Goal: Task Accomplishment & Management: Use online tool/utility

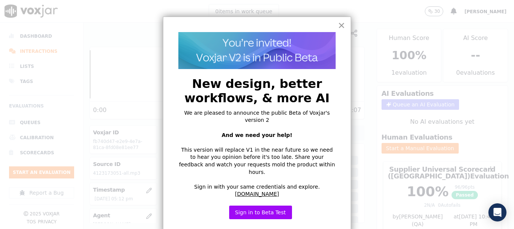
click at [343, 22] on button "×" at bounding box center [341, 25] width 7 height 12
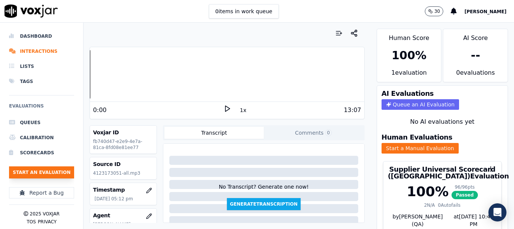
click at [58, 174] on button "Start an Evaluation" at bounding box center [41, 172] width 65 height 12
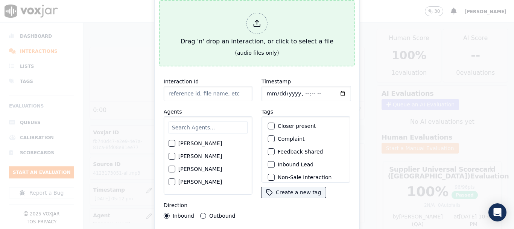
click at [243, 30] on div "Drag 'n' drop an interaction, or click to select a file" at bounding box center [257, 29] width 159 height 39
type input "20250909-200602_6142969992-all.mp3"
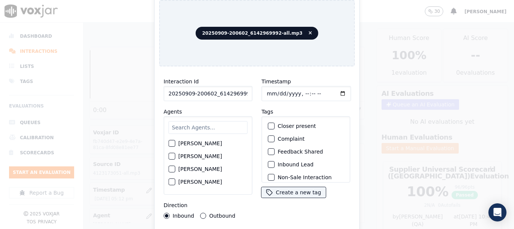
click at [196, 124] on input "text" at bounding box center [208, 127] width 79 height 13
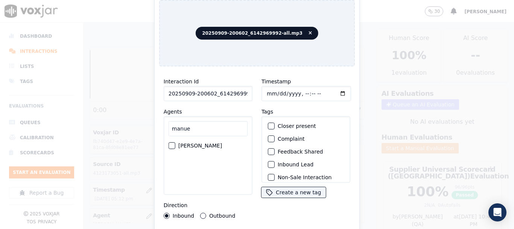
type input "manue"
click at [199, 143] on label "[PERSON_NAME]" at bounding box center [201, 145] width 44 height 5
click at [175, 142] on button "[PERSON_NAME]" at bounding box center [172, 145] width 7 height 7
click at [266, 90] on input "Timestamp" at bounding box center [307, 93] width 90 height 15
type input "[DATE]T19:16"
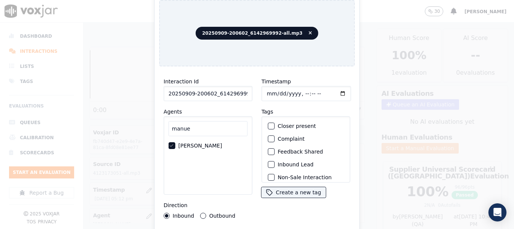
scroll to position [66, 0]
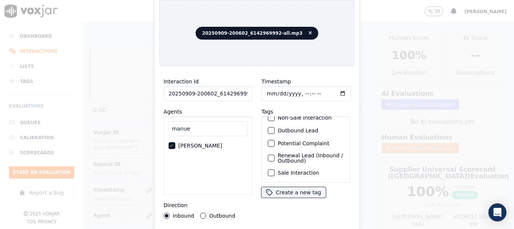
click at [285, 170] on label "Sale Interaction" at bounding box center [298, 172] width 41 height 5
click at [275, 169] on button "Sale Interaction" at bounding box center [271, 172] width 7 height 7
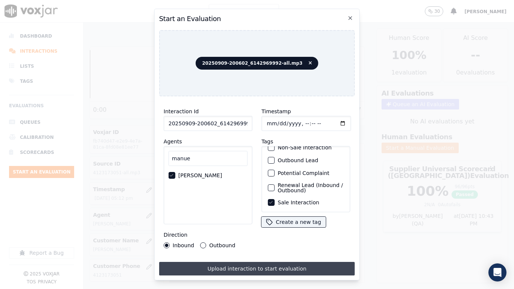
click at [278, 228] on button "Upload interaction to start evaluation" at bounding box center [257, 269] width 196 height 14
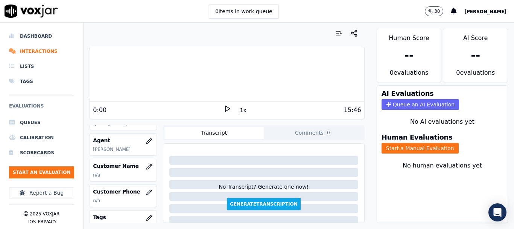
scroll to position [75, 0]
click at [150, 165] on icon "button" at bounding box center [150, 164] width 1 height 1
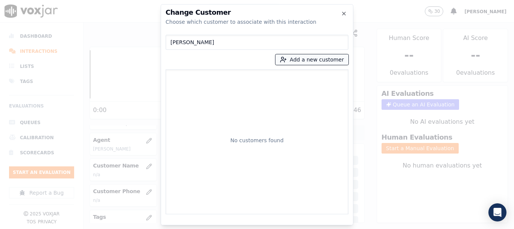
type input "[PERSON_NAME]"
click at [308, 60] on button "Add a new customer" at bounding box center [312, 59] width 73 height 11
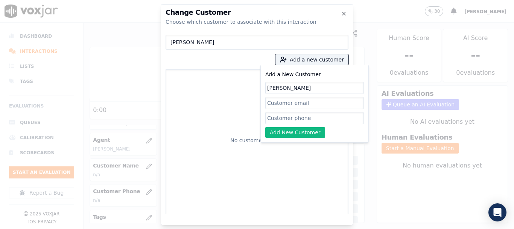
type input "[PERSON_NAME]"
click at [294, 120] on input "Add a New Customer" at bounding box center [314, 118] width 99 height 12
paste input "7409277751"
paste input "6142969992"
type input "7409277751-6142969992"
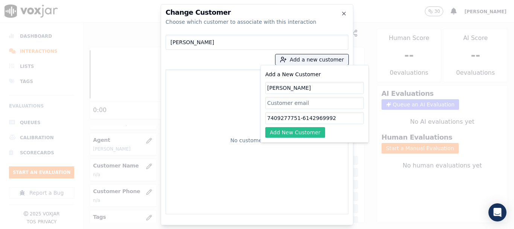
click at [310, 132] on button "Add New Customer" at bounding box center [295, 132] width 60 height 11
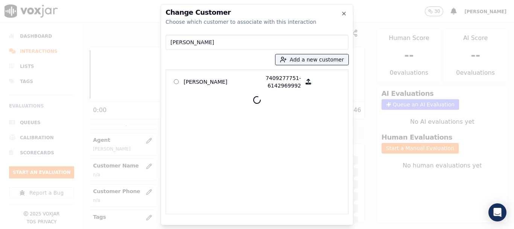
drag, startPoint x: 204, startPoint y: 82, endPoint x: 278, endPoint y: 120, distance: 82.5
click at [204, 82] on p "[PERSON_NAME]" at bounding box center [213, 81] width 59 height 15
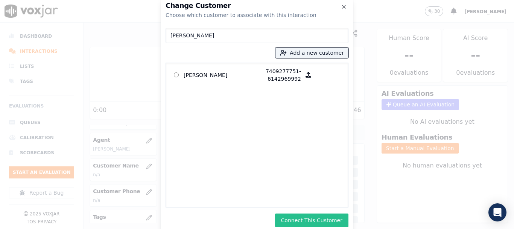
click at [311, 219] on button "Connect This Customer" at bounding box center [311, 220] width 73 height 14
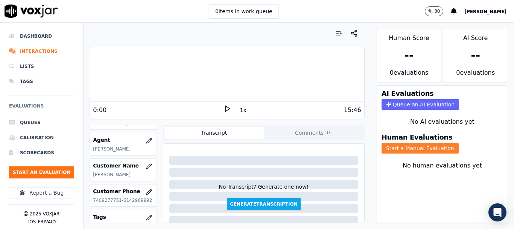
click at [425, 150] on button "Start a Manual Evaluation" at bounding box center [420, 148] width 77 height 11
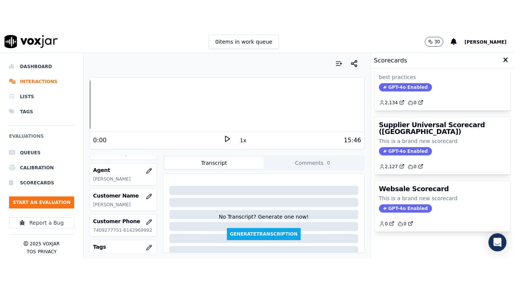
scroll to position [167, 0]
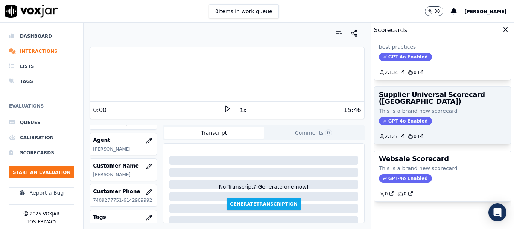
click at [420, 91] on h3 "Supplier Universal Scorecard ([GEOGRAPHIC_DATA])" at bounding box center [442, 98] width 127 height 14
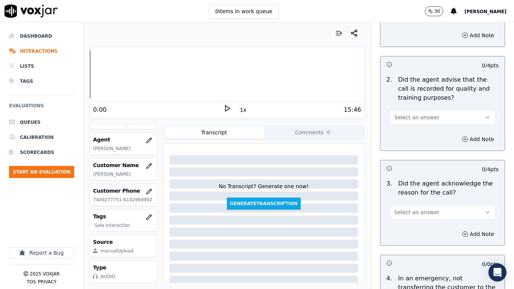
scroll to position [113, 0]
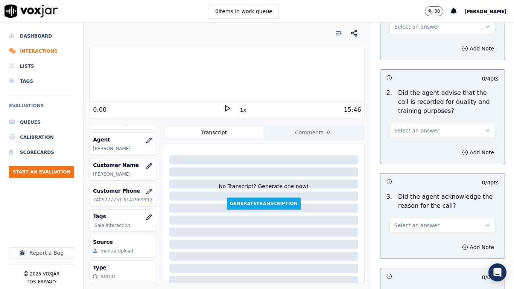
click at [412, 24] on span "Select an answer" at bounding box center [417, 27] width 45 height 8
click at [421, 45] on div "Yes" at bounding box center [429, 44] width 92 height 12
click at [436, 134] on button "Select an answer" at bounding box center [443, 130] width 106 height 15
click at [435, 149] on div "Yes" at bounding box center [429, 148] width 92 height 12
click at [425, 228] on button "Select an answer" at bounding box center [443, 225] width 106 height 15
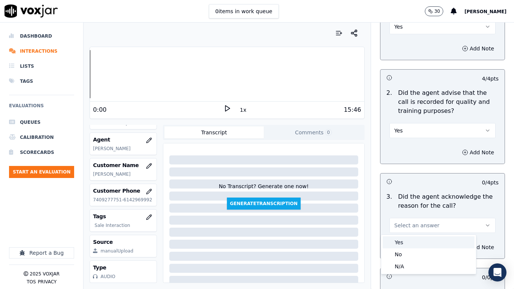
click at [418, 228] on div "Yes" at bounding box center [429, 243] width 92 height 12
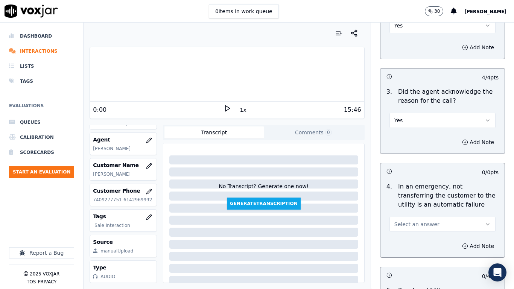
scroll to position [377, 0]
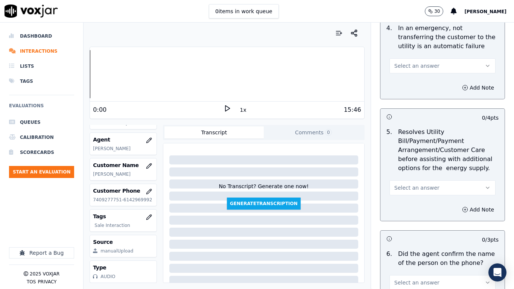
click at [406, 67] on span "Select an answer" at bounding box center [417, 66] width 45 height 8
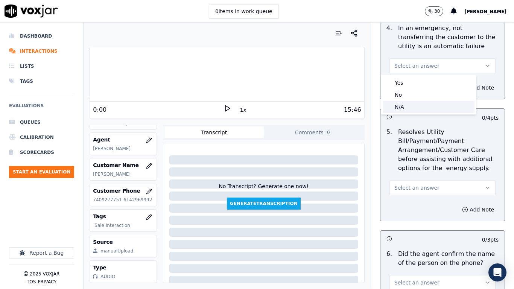
click at [417, 110] on div "N/A" at bounding box center [429, 107] width 92 height 12
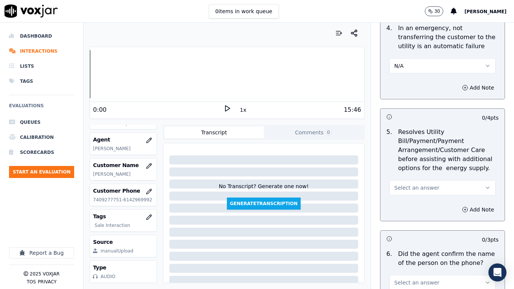
click at [423, 182] on button "Select an answer" at bounding box center [443, 187] width 106 height 15
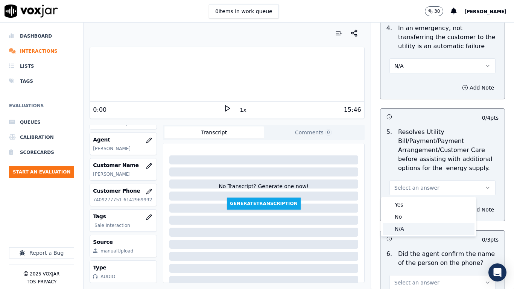
click at [425, 228] on div "N/A" at bounding box center [429, 229] width 92 height 12
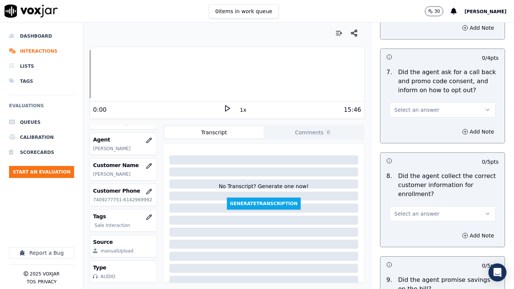
scroll to position [640, 0]
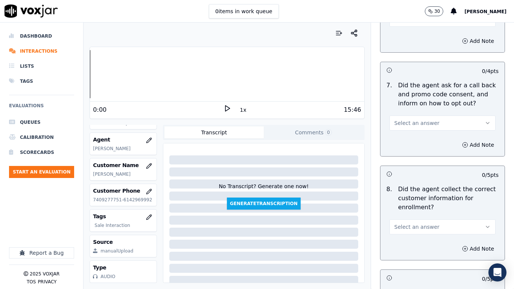
click at [407, 25] on button "Select an answer" at bounding box center [443, 19] width 106 height 15
click at [412, 39] on div "Yes" at bounding box center [429, 36] width 92 height 12
click at [426, 119] on button "Select an answer" at bounding box center [443, 123] width 106 height 15
click at [429, 141] on div "Yes" at bounding box center [429, 140] width 92 height 12
click at [413, 226] on span "Select an answer" at bounding box center [417, 227] width 45 height 8
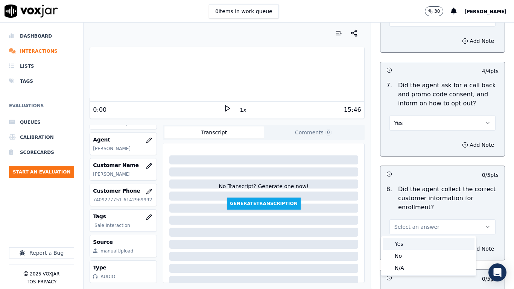
click at [412, 228] on div "Yes" at bounding box center [429, 244] width 92 height 12
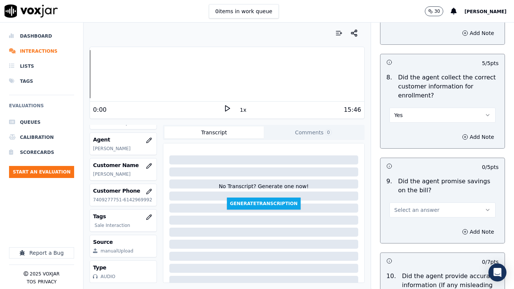
scroll to position [941, 0]
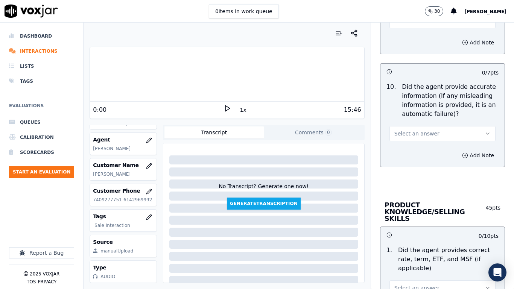
click at [403, 23] on span "Select an answer" at bounding box center [417, 21] width 45 height 8
click at [407, 38] on div "Yes" at bounding box center [429, 38] width 92 height 12
click at [430, 132] on button "Select an answer" at bounding box center [443, 133] width 106 height 15
click at [428, 147] on div "Yes" at bounding box center [429, 151] width 92 height 12
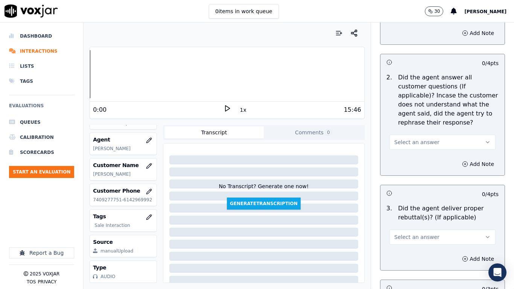
scroll to position [1205, 0]
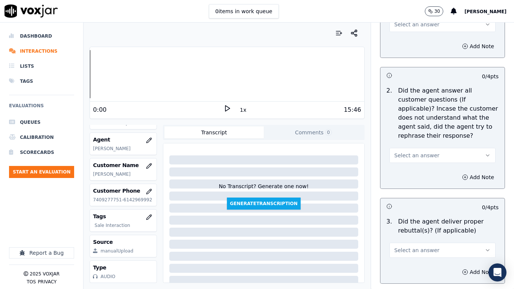
click at [403, 22] on main "0 items in work queue 30 [PERSON_NAME] Dashboard Interactions Lists Tags Evalua…" at bounding box center [257, 144] width 514 height 289
click at [403, 22] on div "0 items in work queue 30 [PERSON_NAME]" at bounding box center [257, 11] width 514 height 23
click at [404, 23] on button "Select an answer" at bounding box center [443, 24] width 106 height 15
drag, startPoint x: 407, startPoint y: 34, endPoint x: 414, endPoint y: 64, distance: 30.9
click at [407, 36] on div "Yes" at bounding box center [429, 35] width 92 height 12
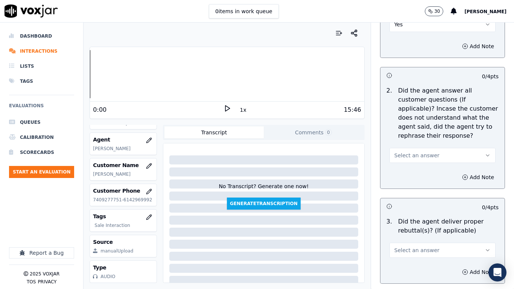
click at [422, 152] on span "Select an answer" at bounding box center [417, 156] width 45 height 8
click at [423, 163] on div "Yes" at bounding box center [429, 166] width 92 height 12
click at [416, 228] on span "Select an answer" at bounding box center [417, 251] width 45 height 8
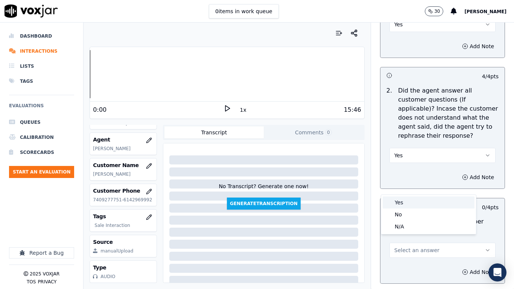
click at [406, 206] on div "Yes" at bounding box center [429, 203] width 92 height 12
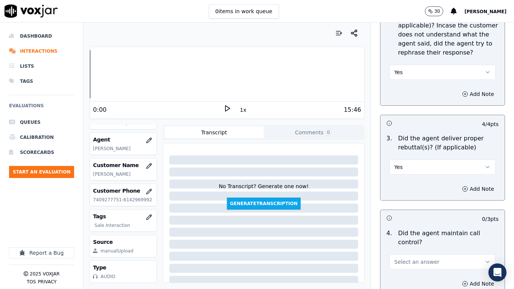
scroll to position [1469, 0]
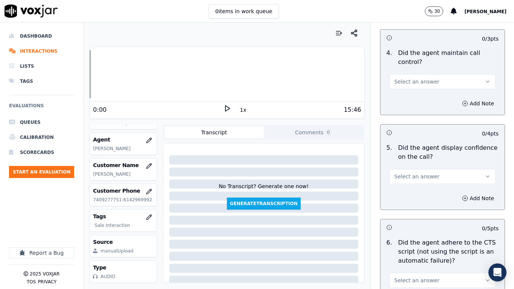
click at [410, 78] on span "Select an answer" at bounding box center [417, 82] width 45 height 8
click at [413, 93] on div "Yes" at bounding box center [429, 92] width 92 height 12
click at [422, 173] on span "Select an answer" at bounding box center [417, 177] width 45 height 8
click at [419, 187] on div "Yes" at bounding box center [429, 187] width 92 height 12
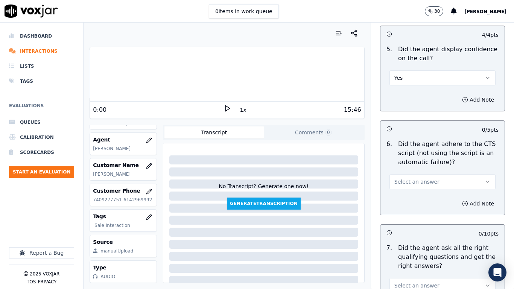
scroll to position [1808, 0]
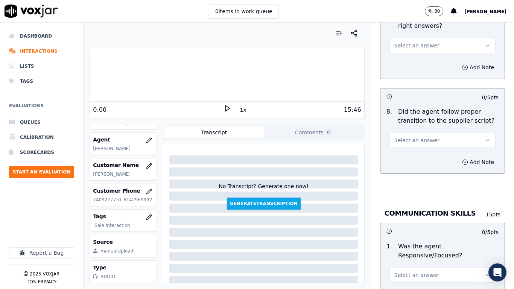
click at [410, 38] on button "Select an answer" at bounding box center [443, 45] width 106 height 15
click at [412, 56] on div "Yes" at bounding box center [429, 56] width 92 height 12
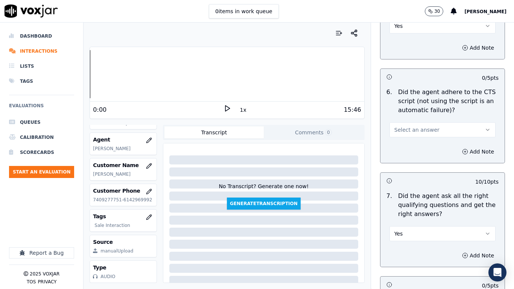
scroll to position [1544, 0]
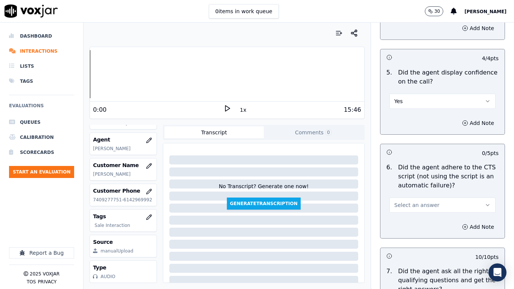
click at [414, 201] on span "Select an answer" at bounding box center [417, 205] width 45 height 8
click at [414, 216] on div "Yes" at bounding box center [429, 215] width 92 height 12
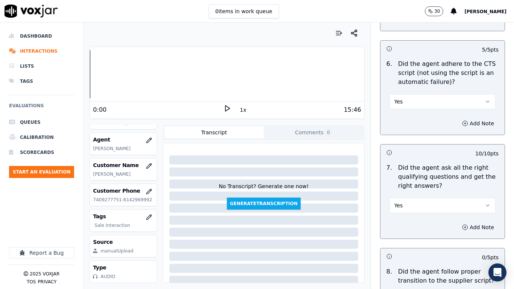
scroll to position [1770, 0]
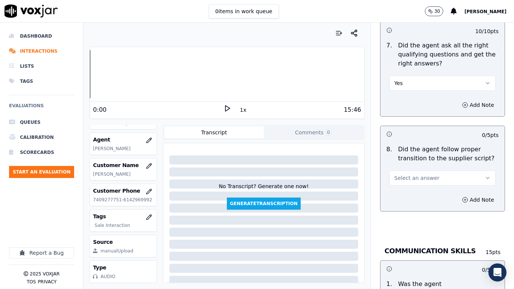
click at [430, 171] on button "Select an answer" at bounding box center [443, 178] width 106 height 15
click at [417, 191] on div "Yes" at bounding box center [429, 188] width 92 height 12
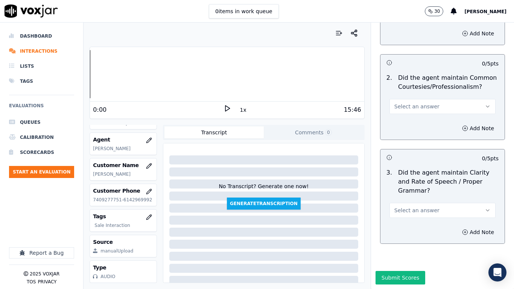
click at [412, 103] on span "Select an answer" at bounding box center [417, 107] width 45 height 8
click at [411, 98] on div "Yes" at bounding box center [429, 104] width 92 height 12
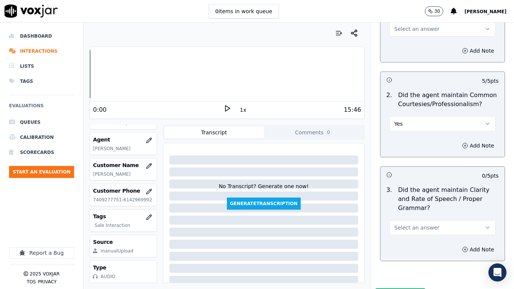
scroll to position [2008, 0]
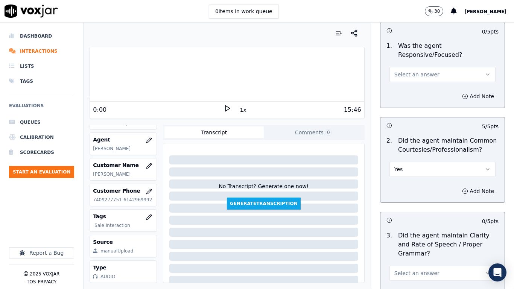
click at [416, 72] on button "Select an answer" at bounding box center [443, 74] width 106 height 15
click at [415, 88] on div "Yes" at bounding box center [429, 85] width 92 height 12
click at [416, 228] on span "Select an answer" at bounding box center [417, 274] width 45 height 8
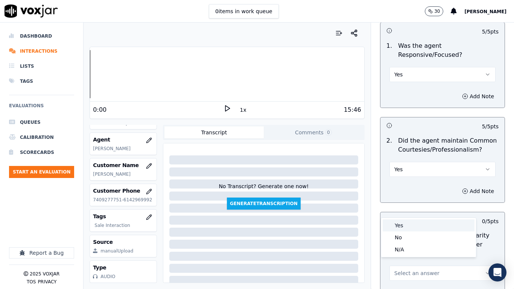
click at [417, 228] on div "Yes" at bounding box center [429, 226] width 92 height 12
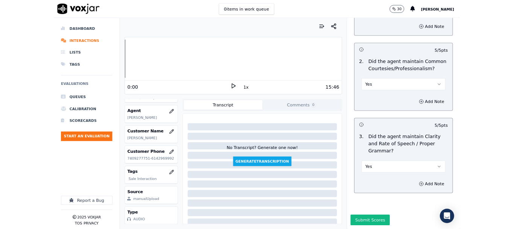
scroll to position [2084, 0]
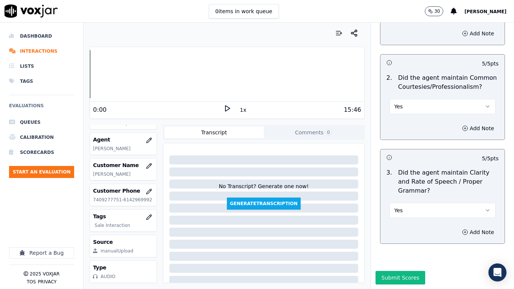
click at [400, 228] on button "Submit Scores" at bounding box center [401, 278] width 50 height 14
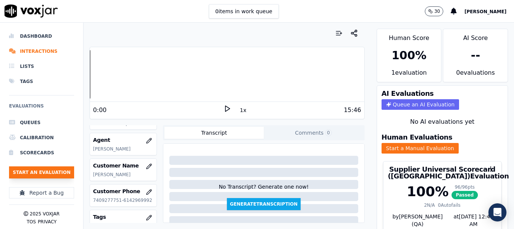
click at [46, 172] on button "Start an Evaluation" at bounding box center [41, 172] width 65 height 12
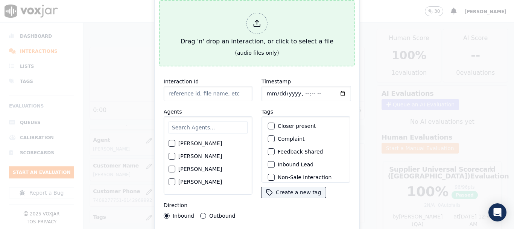
click at [229, 24] on div "Drag 'n' drop an interaction, or click to select a file" at bounding box center [257, 29] width 159 height 39
type input "20250909-122244_5708465356-all.mp3"
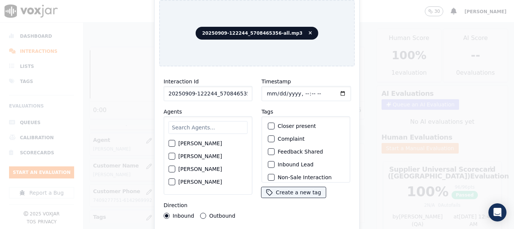
click at [201, 122] on input "text" at bounding box center [208, 127] width 79 height 13
type input "is"
click at [200, 183] on div "[PERSON_NAME]" at bounding box center [208, 181] width 79 height 13
click at [200, 179] on label "[PERSON_NAME]" at bounding box center [201, 181] width 44 height 5
click at [175, 178] on button "[PERSON_NAME]" at bounding box center [172, 181] width 7 height 7
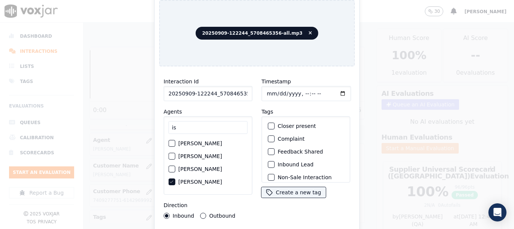
click at [269, 90] on input "Timestamp" at bounding box center [307, 93] width 90 height 15
type input "[DATE]T19:23"
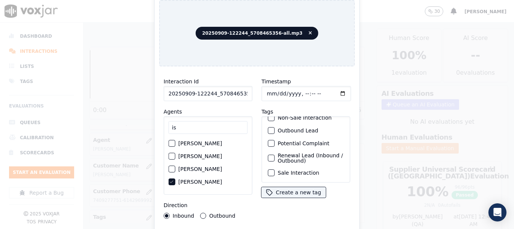
click at [301, 170] on label "Sale Interaction" at bounding box center [298, 172] width 41 height 5
click at [275, 169] on button "Sale Interaction" at bounding box center [271, 172] width 7 height 7
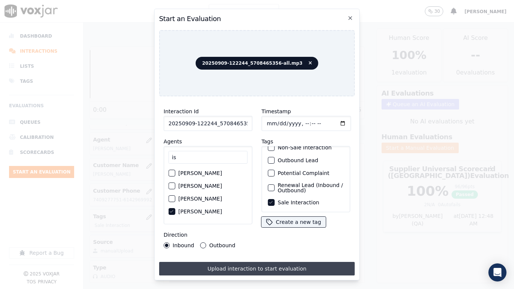
click at [306, 228] on button "Upload interaction to start evaluation" at bounding box center [257, 269] width 196 height 14
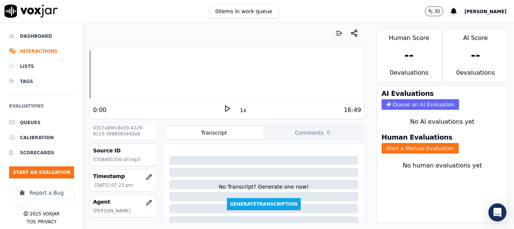
scroll to position [38, 0]
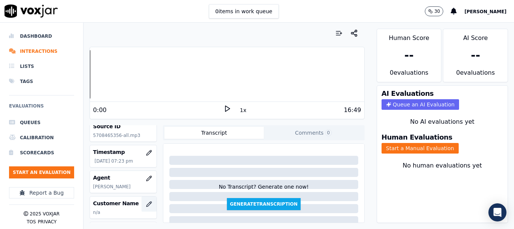
click at [146, 201] on icon "button" at bounding box center [149, 204] width 6 height 6
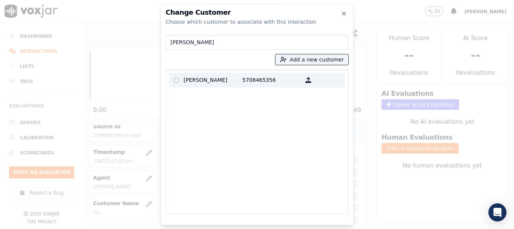
type input "[PERSON_NAME]"
click at [209, 82] on p "[PERSON_NAME]" at bounding box center [213, 80] width 59 height 12
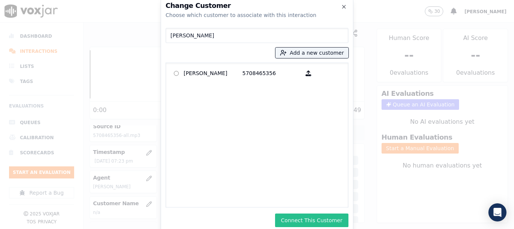
click at [331, 218] on button "Connect This Customer" at bounding box center [311, 220] width 73 height 14
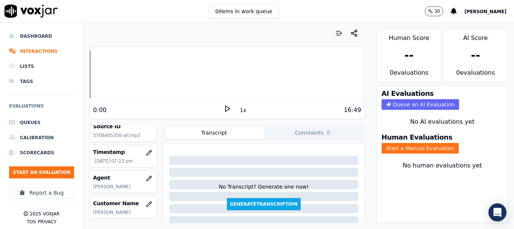
click at [413, 145] on button "Start a Manual Evaluation" at bounding box center [420, 148] width 77 height 11
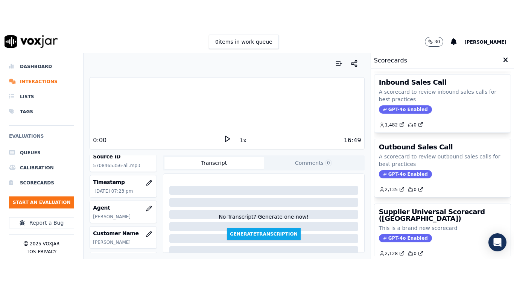
scroll to position [151, 0]
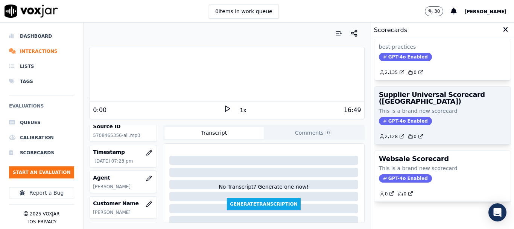
click at [416, 108] on p "This is a brand new scorecard" at bounding box center [442, 111] width 127 height 8
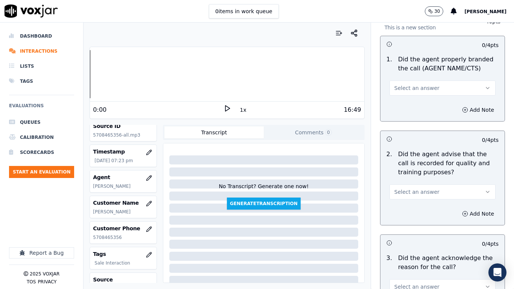
scroll to position [113, 0]
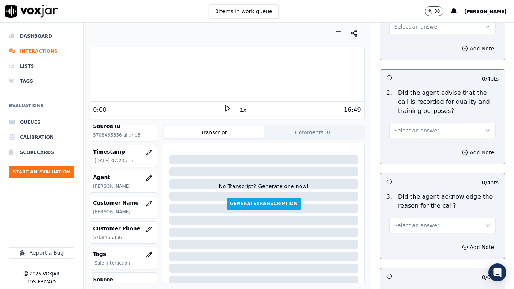
click at [404, 26] on span "Select an answer" at bounding box center [417, 27] width 45 height 8
click at [409, 42] on div "Yes" at bounding box center [429, 44] width 92 height 12
click at [418, 126] on button "Select an answer" at bounding box center [443, 130] width 106 height 15
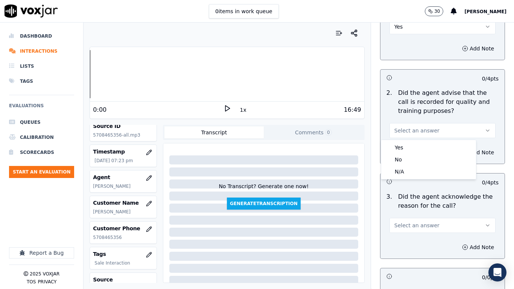
click at [418, 141] on div "Yes No N/A" at bounding box center [428, 159] width 95 height 39
click at [421, 151] on div "Yes" at bounding box center [429, 148] width 92 height 12
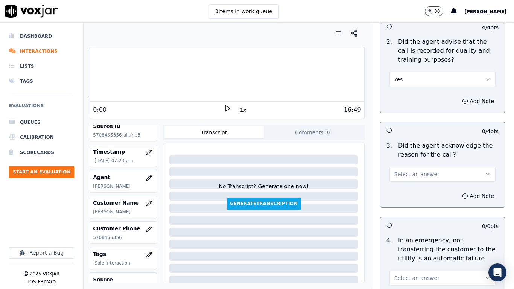
scroll to position [264, 0]
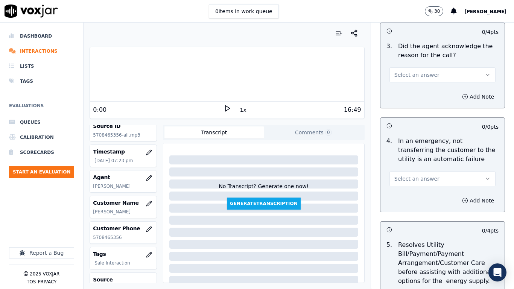
click at [408, 71] on span "Select an answer" at bounding box center [417, 75] width 45 height 8
click at [415, 94] on div "Yes" at bounding box center [429, 92] width 92 height 12
click at [433, 181] on button "Select an answer" at bounding box center [443, 178] width 106 height 15
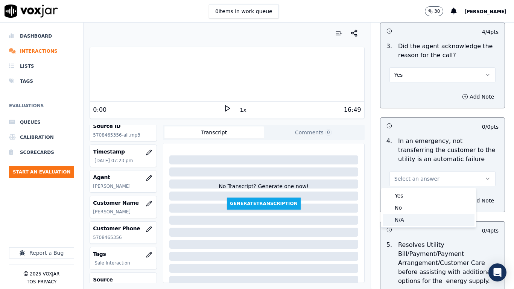
click at [428, 222] on div "N/A" at bounding box center [429, 220] width 92 height 12
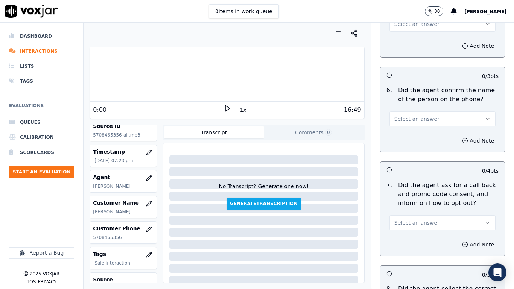
scroll to position [527, 0]
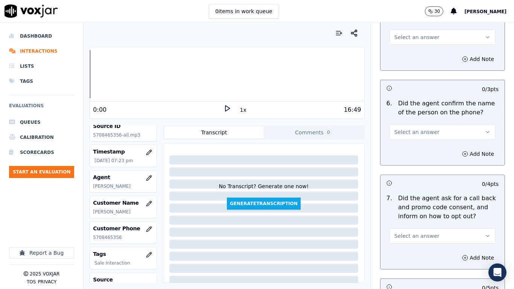
click at [402, 40] on span "Select an answer" at bounding box center [417, 38] width 45 height 8
click at [407, 73] on div "N/A" at bounding box center [429, 78] width 92 height 12
click at [417, 130] on span "Select an answer" at bounding box center [417, 132] width 45 height 8
drag, startPoint x: 418, startPoint y: 149, endPoint x: 425, endPoint y: 211, distance: 62.1
click at [418, 151] on div "Yes" at bounding box center [429, 149] width 92 height 12
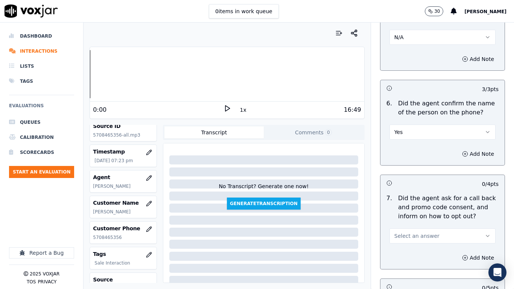
click at [412, 228] on span "Select an answer" at bounding box center [417, 236] width 45 height 8
click at [412, 228] on div "Yes" at bounding box center [429, 253] width 92 height 12
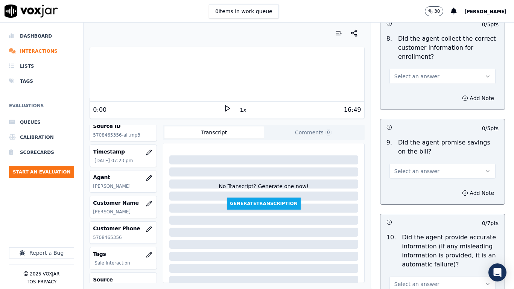
click at [415, 79] on span "Select an answer" at bounding box center [417, 77] width 45 height 8
click at [415, 99] on div "Yes" at bounding box center [429, 93] width 92 height 12
click at [421, 176] on button "Select an answer" at bounding box center [443, 171] width 106 height 15
click at [419, 190] on div "Yes" at bounding box center [429, 188] width 92 height 12
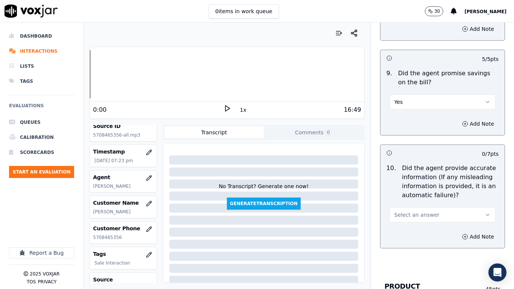
scroll to position [1054, 0]
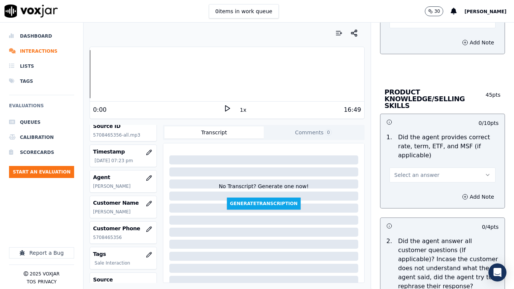
click at [402, 24] on span "Select an answer" at bounding box center [417, 21] width 45 height 8
click at [406, 35] on div "Yes" at bounding box center [429, 38] width 92 height 12
click at [418, 171] on span "Select an answer" at bounding box center [417, 175] width 45 height 8
click at [419, 186] on div "Yes" at bounding box center [429, 185] width 92 height 12
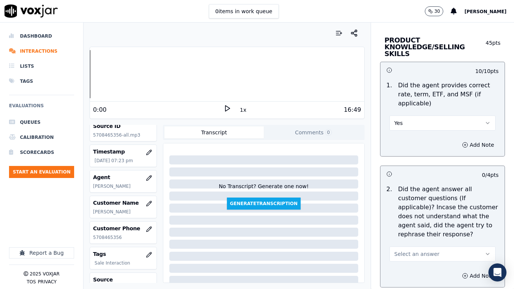
scroll to position [1318, 0]
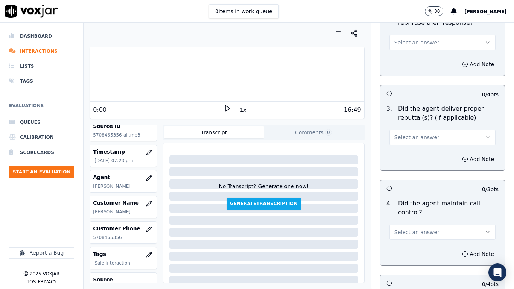
click at [412, 39] on span "Select an answer" at bounding box center [417, 43] width 45 height 8
click at [414, 49] on div "Yes" at bounding box center [429, 53] width 92 height 12
click at [423, 134] on span "Select an answer" at bounding box center [417, 138] width 45 height 8
click at [419, 143] on div "Yes" at bounding box center [429, 148] width 92 height 12
click at [420, 228] on span "Select an answer" at bounding box center [417, 233] width 45 height 8
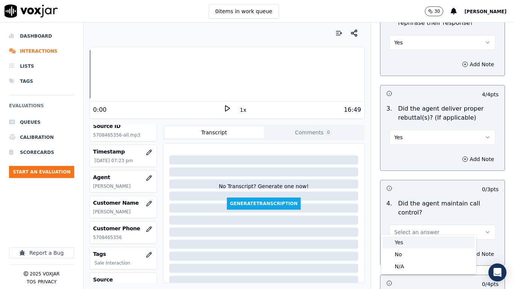
drag, startPoint x: 406, startPoint y: 238, endPoint x: 414, endPoint y: 254, distance: 17.9
click at [406, 228] on div "Yes" at bounding box center [429, 243] width 92 height 12
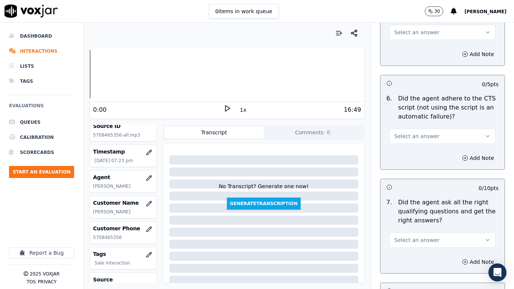
scroll to position [1619, 0]
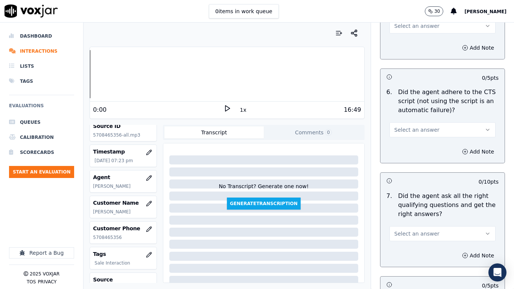
click at [407, 24] on button "Select an answer" at bounding box center [443, 25] width 106 height 15
click at [410, 36] on div "Yes" at bounding box center [429, 36] width 92 height 12
click at [419, 122] on button "Select an answer" at bounding box center [443, 129] width 106 height 15
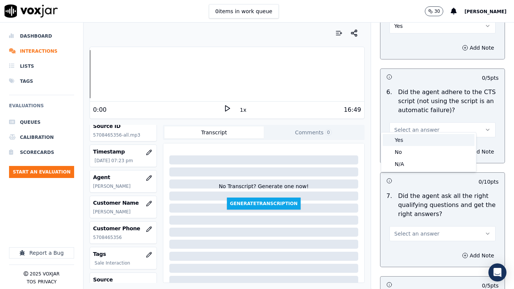
click at [419, 137] on div "Yes" at bounding box center [429, 140] width 92 height 12
click at [417, 228] on span "Select an answer" at bounding box center [417, 234] width 45 height 8
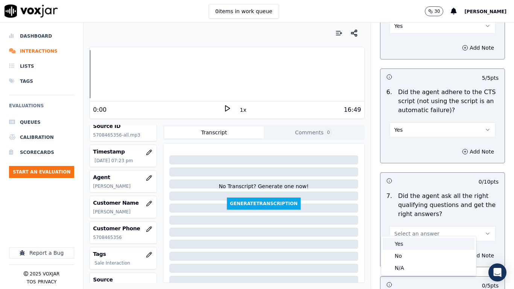
click at [417, 228] on div "Yes" at bounding box center [429, 244] width 92 height 12
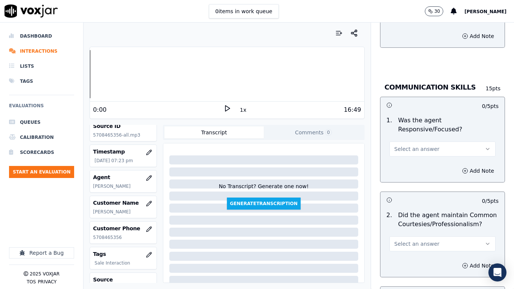
scroll to position [1921, 0]
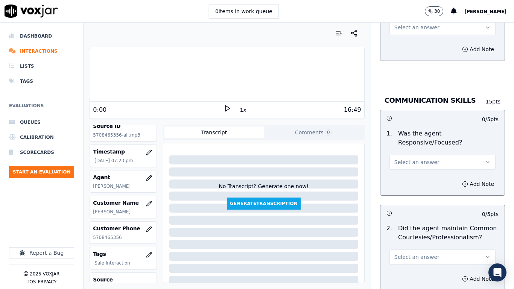
click at [404, 24] on button "Select an answer" at bounding box center [443, 27] width 106 height 15
click at [406, 40] on div "Yes" at bounding box center [429, 38] width 92 height 12
click at [412, 159] on span "Select an answer" at bounding box center [417, 163] width 45 height 8
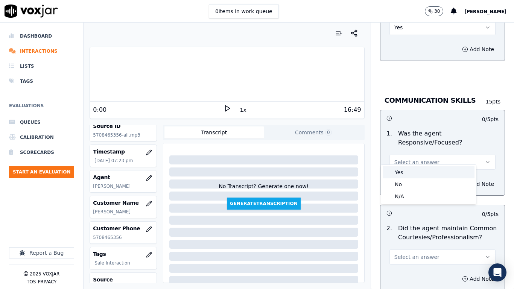
click at [409, 175] on div "Yes" at bounding box center [429, 172] width 92 height 12
click at [419, 228] on button "Select an answer" at bounding box center [443, 257] width 106 height 15
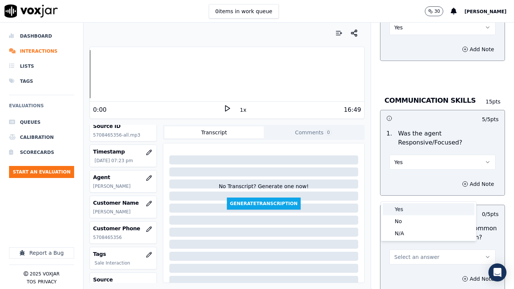
click at [410, 210] on div "Yes" at bounding box center [429, 209] width 92 height 12
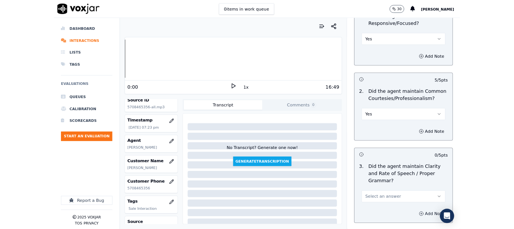
scroll to position [2084, 0]
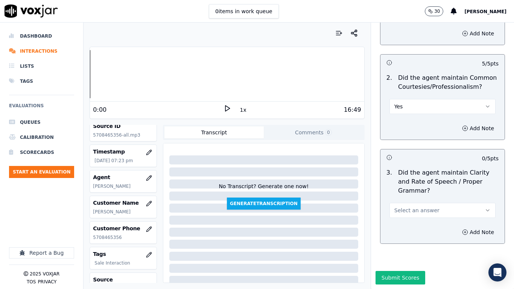
click at [413, 207] on span "Select an answer" at bounding box center [417, 211] width 45 height 8
drag, startPoint x: 405, startPoint y: 212, endPoint x: 402, endPoint y: 251, distance: 38.9
click at [405, 213] on div "Yes" at bounding box center [429, 208] width 92 height 12
click at [400, 228] on div "Submit Scores" at bounding box center [442, 280] width 143 height 18
click at [404, 228] on button "Submit Scores" at bounding box center [401, 278] width 50 height 14
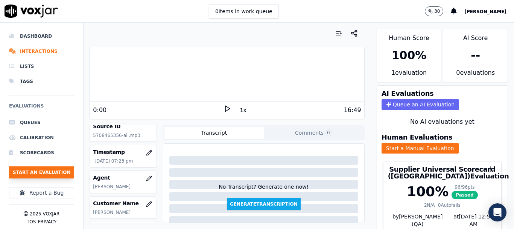
click at [53, 171] on button "Start an Evaluation" at bounding box center [41, 172] width 65 height 12
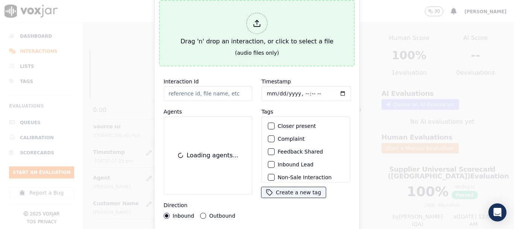
click at [215, 34] on div "Drag 'n' drop an interaction, or click to select a file" at bounding box center [257, 29] width 159 height 39
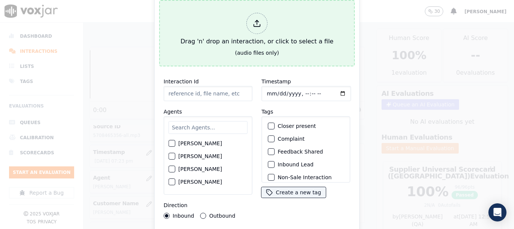
type input "20250908-140204_3308663597-all.mp3"
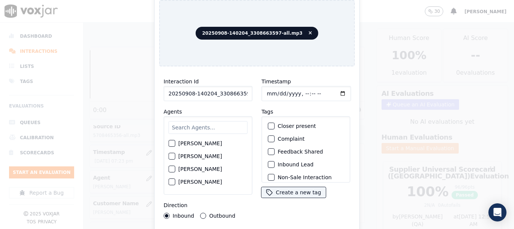
click at [205, 124] on input "text" at bounding box center [208, 127] width 79 height 13
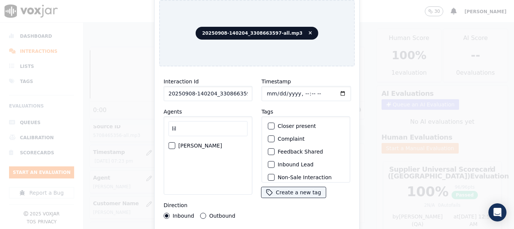
type input "lil"
click at [216, 143] on label "[PERSON_NAME]" at bounding box center [201, 145] width 44 height 5
click at [175, 142] on button "[PERSON_NAME]" at bounding box center [172, 145] width 7 height 7
click at [267, 90] on input "Timestamp" at bounding box center [307, 93] width 90 height 15
type input "[DATE]T19:49"
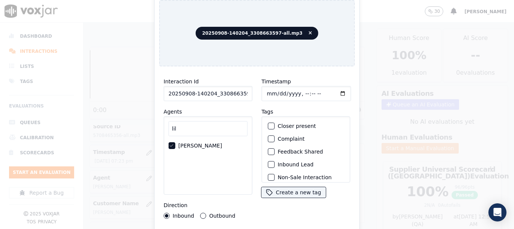
scroll to position [66, 0]
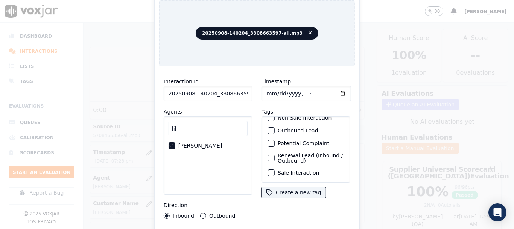
click at [298, 170] on label "Sale Interaction" at bounding box center [298, 172] width 41 height 5
click at [275, 169] on button "Sale Interaction" at bounding box center [271, 172] width 7 height 7
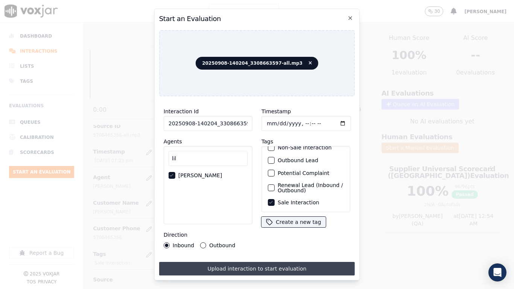
click at [296, 228] on button "Upload interaction to start evaluation" at bounding box center [257, 269] width 196 height 14
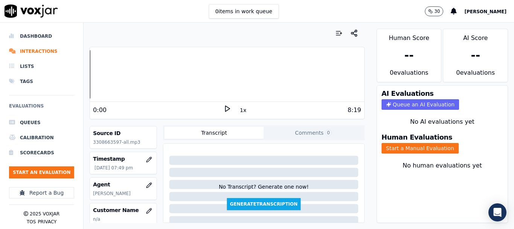
scroll to position [75, 0]
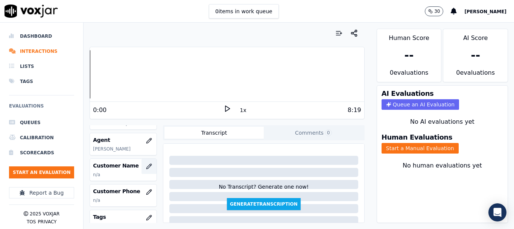
click at [146, 166] on icon "button" at bounding box center [149, 166] width 6 height 6
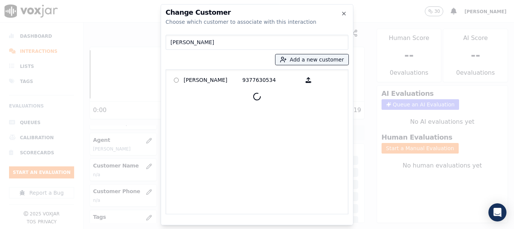
type input "[PERSON_NAME]"
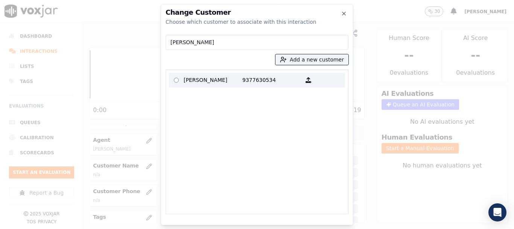
click at [208, 78] on p "[PERSON_NAME]" at bounding box center [213, 80] width 59 height 12
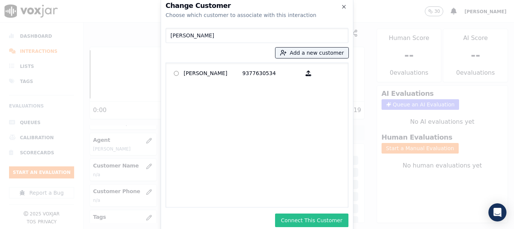
click at [339, 220] on button "Connect This Customer" at bounding box center [311, 220] width 73 height 14
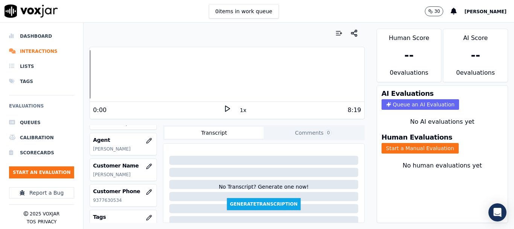
drag, startPoint x: 434, startPoint y: 147, endPoint x: 429, endPoint y: 160, distance: 14.2
click at [434, 147] on button "Start a Manual Evaluation" at bounding box center [420, 148] width 77 height 11
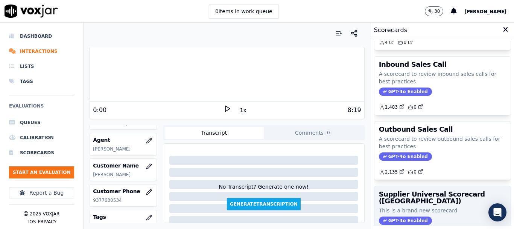
scroll to position [113, 0]
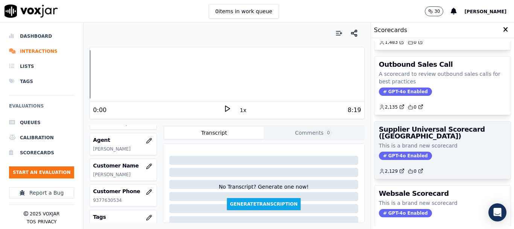
click at [425, 149] on p "This is a brand new scorecard" at bounding box center [442, 146] width 127 height 8
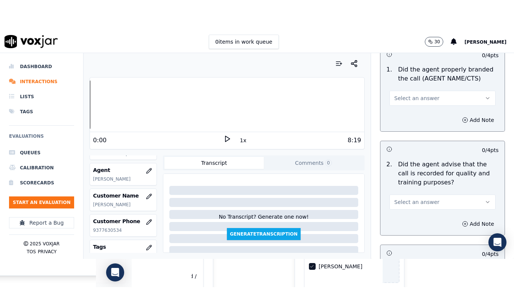
scroll to position [75, 0]
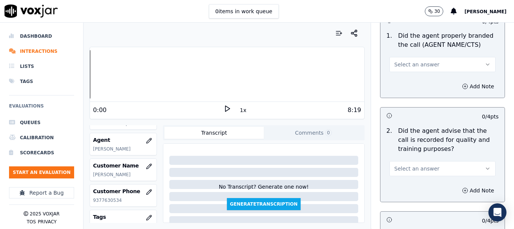
click at [410, 60] on button "Select an answer" at bounding box center [443, 64] width 106 height 15
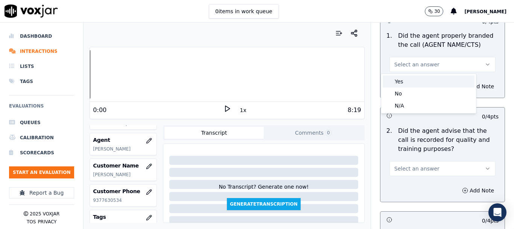
click at [411, 78] on div "Yes" at bounding box center [429, 81] width 92 height 12
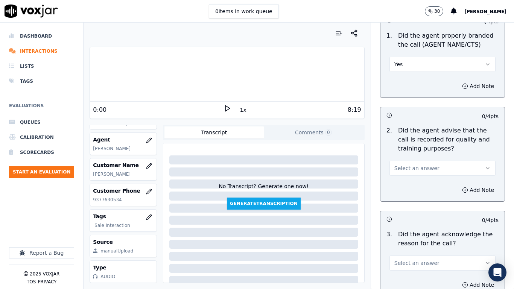
click at [412, 167] on span "Select an answer" at bounding box center [417, 169] width 45 height 8
click at [412, 181] on div "Yes" at bounding box center [429, 185] width 92 height 12
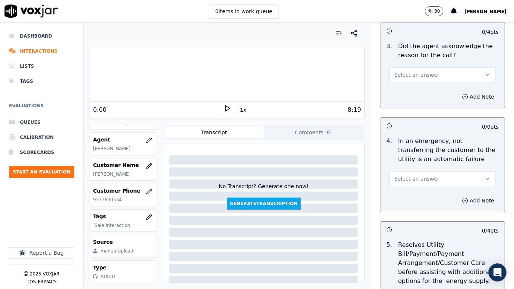
click at [413, 70] on button "Select an answer" at bounding box center [443, 74] width 106 height 15
click at [415, 90] on div "Yes" at bounding box center [429, 92] width 92 height 12
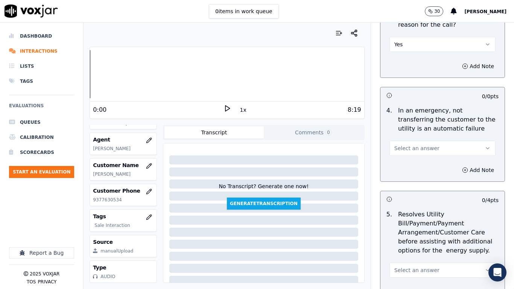
scroll to position [377, 0]
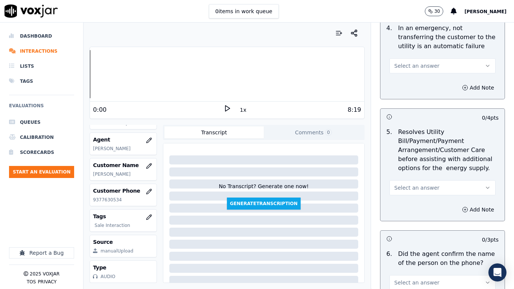
click at [417, 65] on span "Select an answer" at bounding box center [417, 66] width 45 height 8
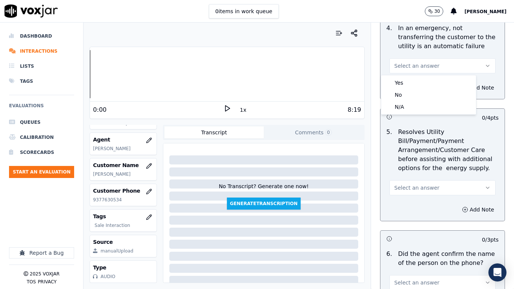
click at [411, 106] on div "N/A" at bounding box center [429, 107] width 92 height 12
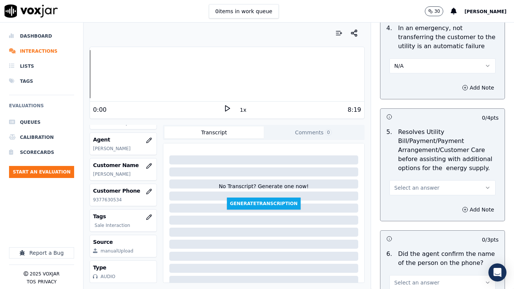
click at [415, 184] on button "Select an answer" at bounding box center [443, 187] width 106 height 15
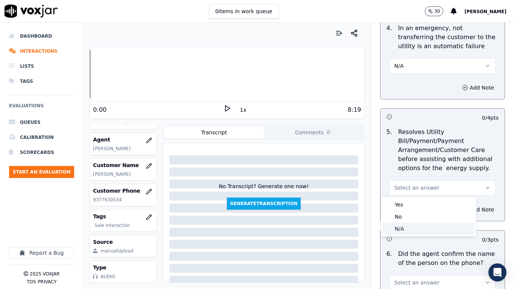
click at [406, 228] on div "N/A" at bounding box center [429, 229] width 92 height 12
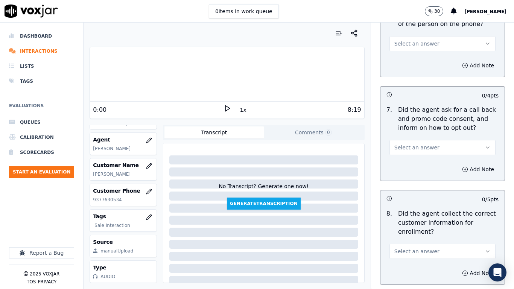
scroll to position [603, 0]
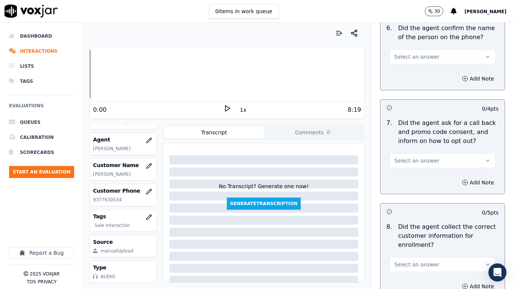
click at [419, 54] on span "Select an answer" at bounding box center [417, 57] width 45 height 8
click at [415, 70] on div "Yes" at bounding box center [429, 74] width 92 height 12
click at [426, 153] on button "Select an answer" at bounding box center [443, 160] width 106 height 15
click at [420, 179] on div "Yes" at bounding box center [429, 178] width 92 height 12
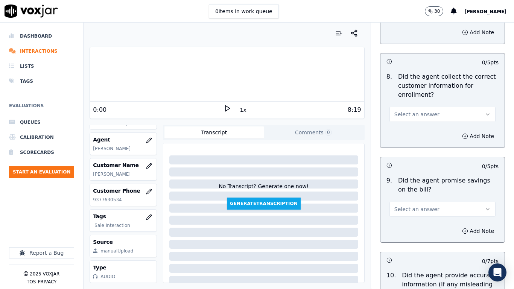
scroll to position [753, 0]
click at [415, 109] on button "Select an answer" at bounding box center [443, 114] width 106 height 15
click at [419, 144] on div "No" at bounding box center [429, 143] width 92 height 12
click at [458, 139] on button "Add Note" at bounding box center [478, 136] width 41 height 11
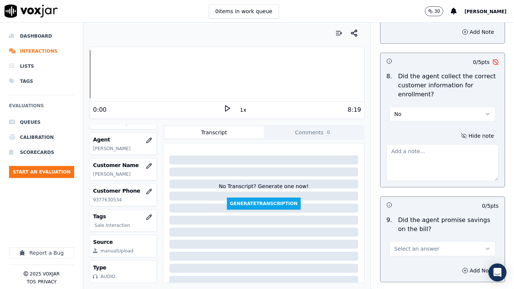
click at [430, 171] on textarea at bounding box center [443, 162] width 112 height 37
paste textarea "6.11sec Agent failed to ask for CX mailing Add"
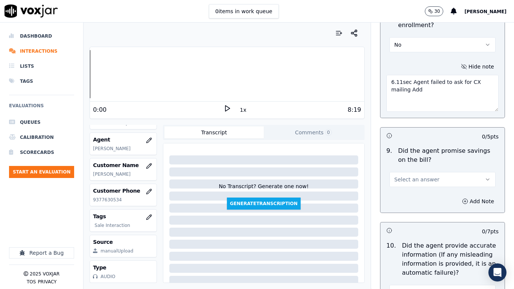
scroll to position [866, 0]
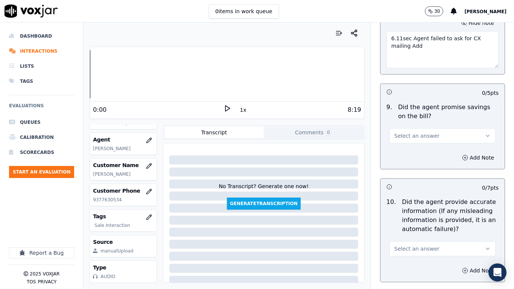
type textarea "6.11sec Agent failed to ask for CX mailing Add"
click at [411, 137] on span "Select an answer" at bounding box center [417, 136] width 45 height 8
click at [412, 153] on div "Yes" at bounding box center [429, 153] width 92 height 12
click at [424, 228] on button "Select an answer" at bounding box center [443, 248] width 106 height 15
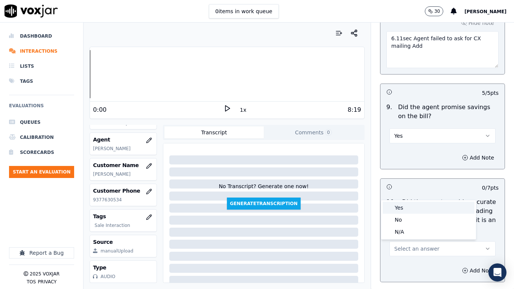
click at [400, 206] on div "Yes" at bounding box center [429, 208] width 92 height 12
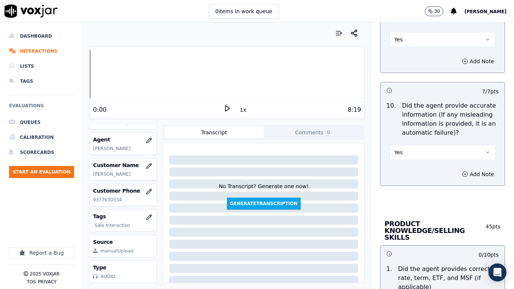
scroll to position [1130, 0]
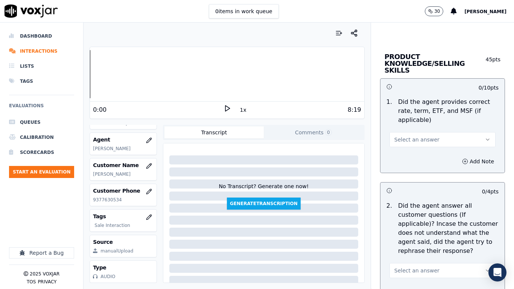
click at [414, 136] on span "Select an answer" at bounding box center [417, 140] width 45 height 8
click at [411, 160] on div "No" at bounding box center [429, 162] width 92 height 12
click at [458, 156] on button "Add Note" at bounding box center [478, 161] width 41 height 11
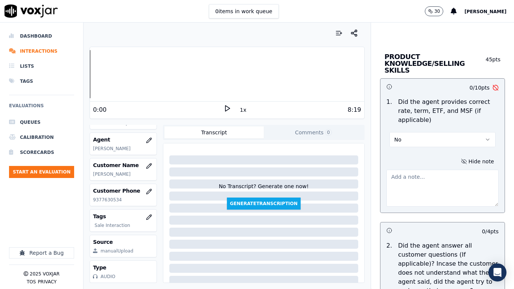
click at [408, 170] on textarea at bounding box center [443, 188] width 112 height 37
paste textarea "4.08sec Agent gave the rate of 10.157c to CX whereas the correct rate is 10.14c…"
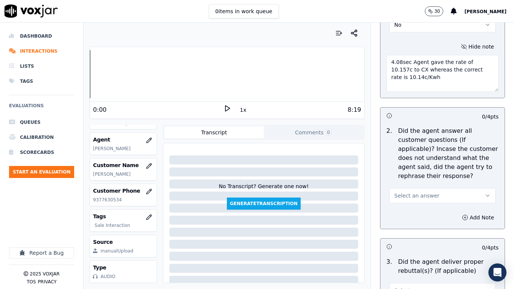
scroll to position [1280, 0]
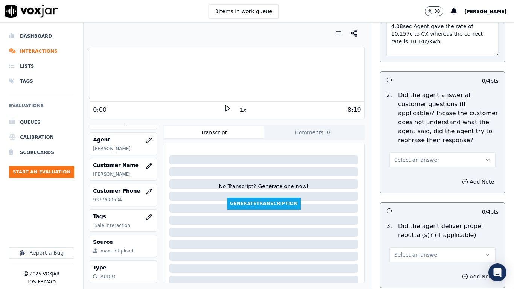
type textarea "4.08sec Agent gave the rate of 10.157c to CX whereas the correct rate is 10.14c…"
click at [413, 156] on span "Select an answer" at bounding box center [417, 160] width 45 height 8
click at [412, 170] on div "Yes" at bounding box center [429, 170] width 92 height 12
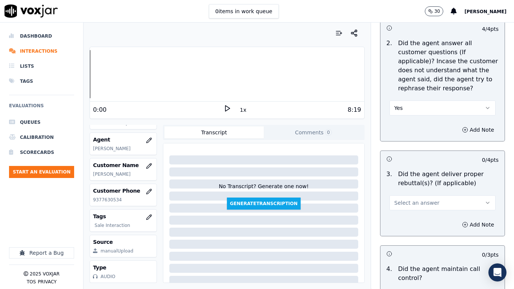
scroll to position [1431, 0]
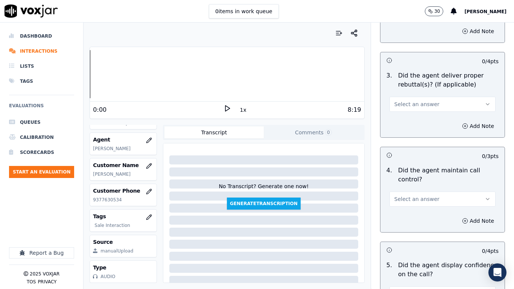
drag, startPoint x: 415, startPoint y: 99, endPoint x: 415, endPoint y: 103, distance: 4.1
click at [415, 103] on button "Select an answer" at bounding box center [443, 104] width 106 height 15
click at [417, 114] on div "Yes" at bounding box center [429, 114] width 92 height 12
click at [417, 192] on button "Select an answer" at bounding box center [443, 199] width 106 height 15
click at [414, 208] on div "Yes" at bounding box center [429, 209] width 92 height 12
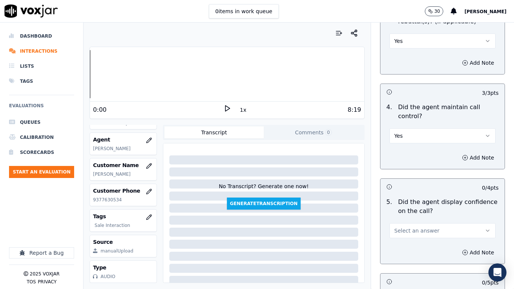
scroll to position [1657, 0]
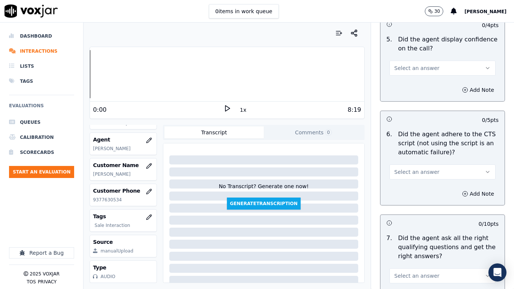
click at [403, 64] on span "Select an answer" at bounding box center [417, 68] width 45 height 8
click at [406, 81] on div "Yes" at bounding box center [429, 78] width 92 height 12
click at [418, 168] on span "Select an answer" at bounding box center [417, 172] width 45 height 8
click at [414, 191] on div "No" at bounding box center [429, 194] width 92 height 12
click at [459, 189] on button "Add Note" at bounding box center [478, 194] width 41 height 11
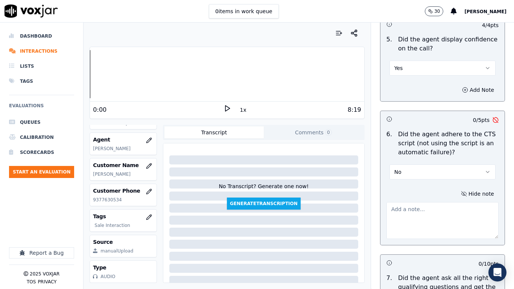
click at [414, 206] on textarea at bounding box center [443, 220] width 112 height 37
paste textarea "3.26sec CX said Yes to question where they ask whether CX has signed up with AP…"
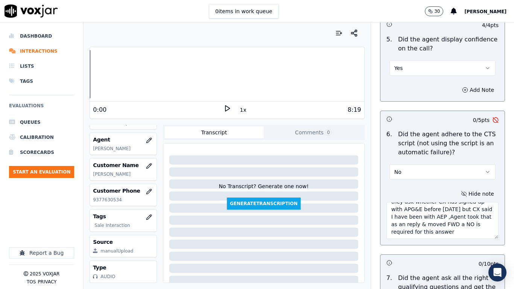
scroll to position [27, 0]
paste textarea "6.33sec A consent is required here from the CX but agent ignored that"
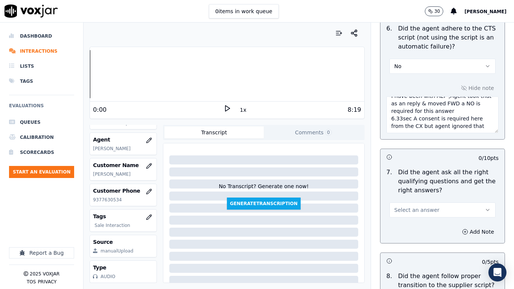
scroll to position [1770, 0]
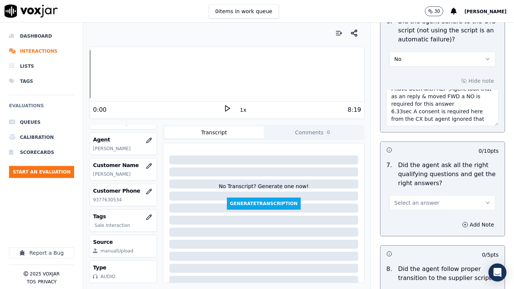
click at [417, 200] on button "Select an answer" at bounding box center [443, 202] width 106 height 15
click at [409, 211] on div "Yes" at bounding box center [429, 213] width 92 height 12
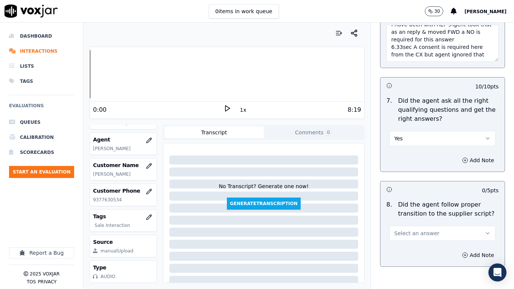
scroll to position [1958, 0]
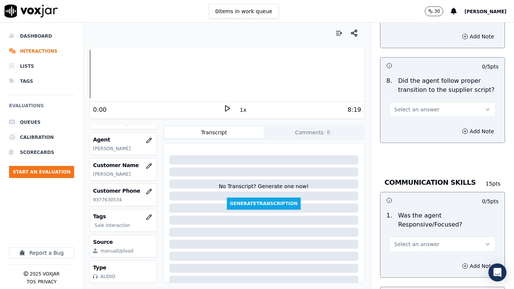
click at [401, 106] on span "Select an answer" at bounding box center [417, 110] width 45 height 8
click at [404, 118] on div "Yes" at bounding box center [429, 120] width 92 height 12
click at [412, 228] on span "Select an answer" at bounding box center [417, 245] width 45 height 8
click at [406, 228] on div "Yes" at bounding box center [429, 255] width 92 height 12
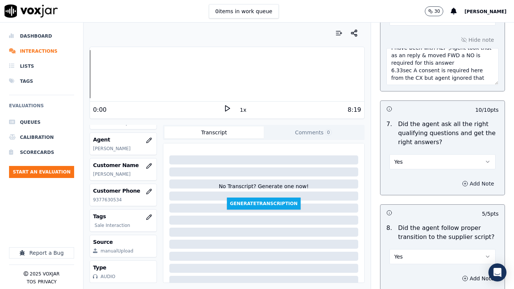
scroll to position [1808, 0]
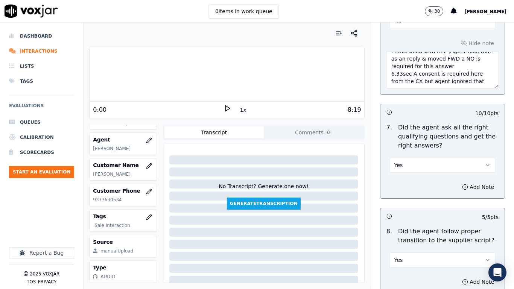
click at [423, 75] on textarea "3.26sec CX said Yes to question where they ask whether CX has signed up with AP…" at bounding box center [443, 70] width 112 height 37
drag, startPoint x: 437, startPoint y: 75, endPoint x: 478, endPoint y: 97, distance: 46.3
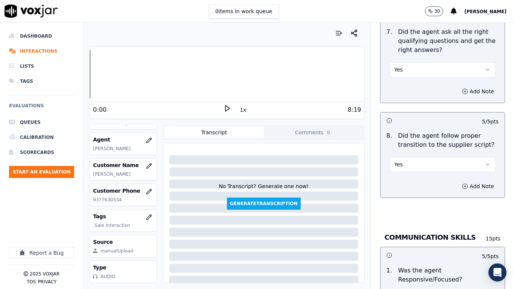
scroll to position [2109, 0]
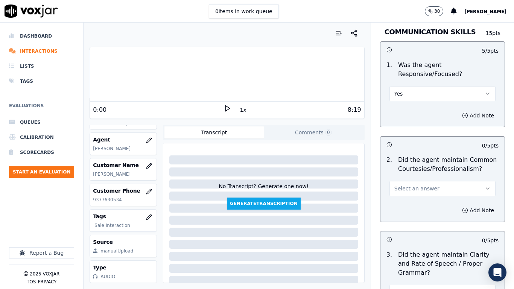
type textarea "3.26sec CX said Yes to question where they ask whether CX has signed up with AP…"
click at [407, 185] on span "Select an answer" at bounding box center [417, 189] width 45 height 8
click at [407, 196] on div "Yes" at bounding box center [429, 199] width 92 height 12
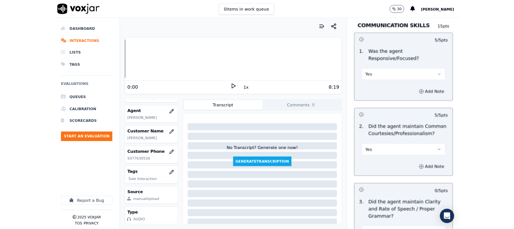
scroll to position [2203, 0]
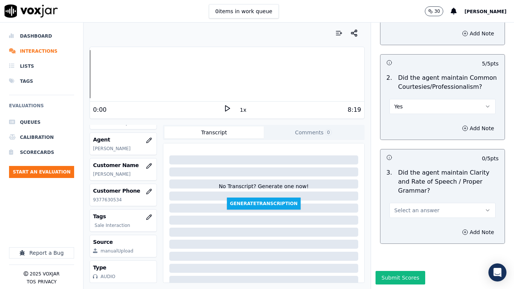
click at [412, 207] on span "Select an answer" at bounding box center [417, 211] width 45 height 8
click at [409, 205] on div "Yes" at bounding box center [429, 208] width 92 height 12
click at [394, 228] on button "Submit Scores" at bounding box center [401, 278] width 50 height 14
